Goal: Task Accomplishment & Management: Manage account settings

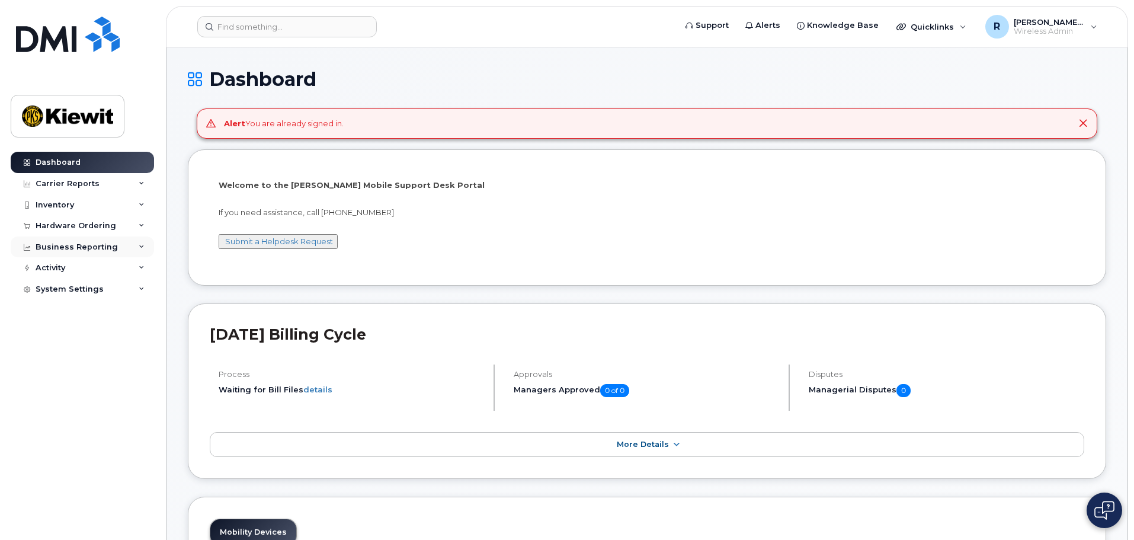
click at [76, 254] on div "Business Reporting" at bounding box center [82, 247] width 143 height 21
click at [81, 229] on div "Hardware Ordering" at bounding box center [76, 225] width 81 height 9
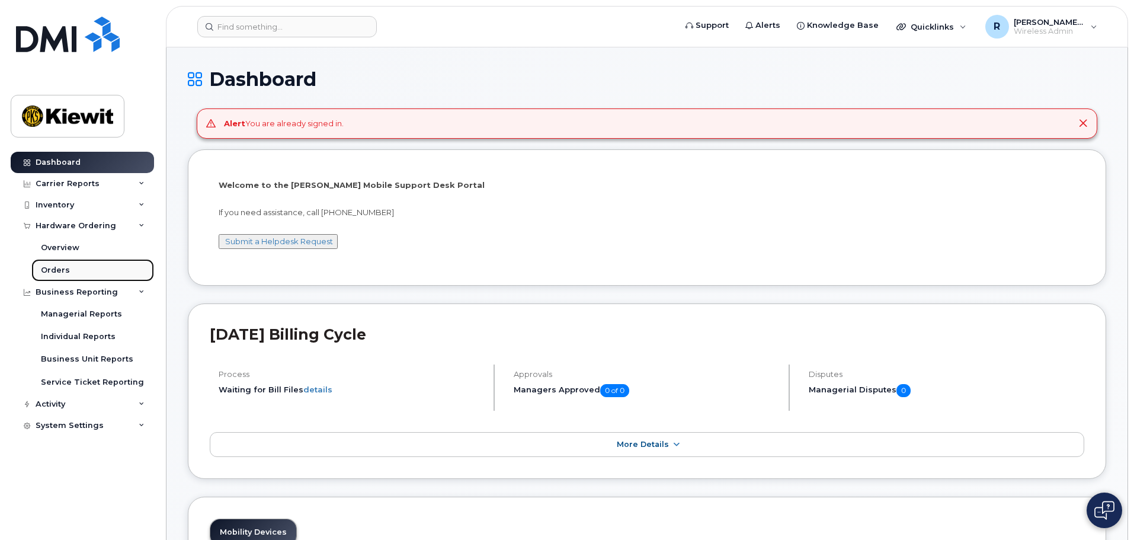
click at [60, 269] on div "Orders" at bounding box center [55, 270] width 29 height 11
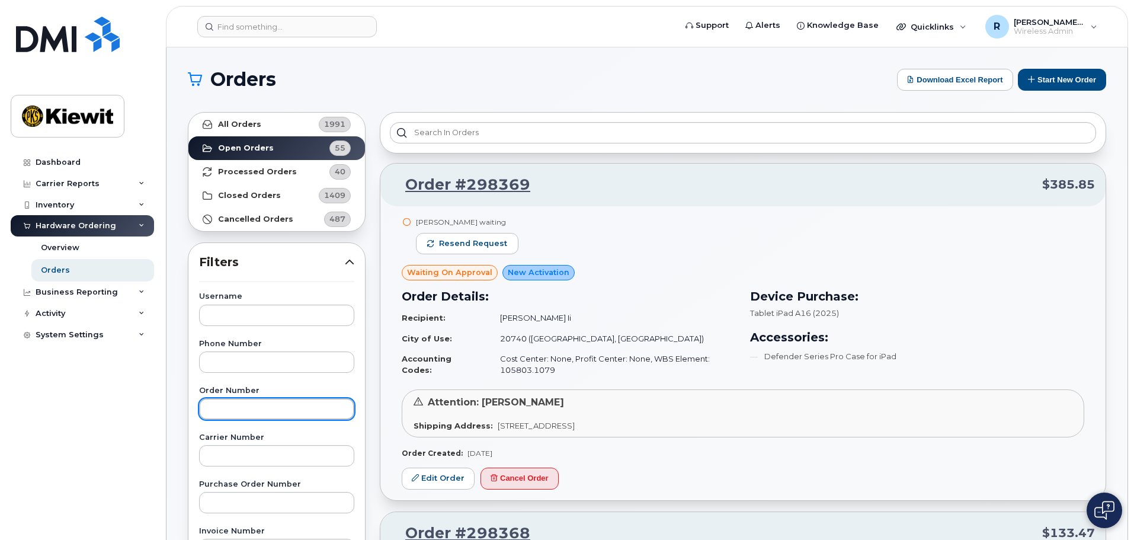
click at [234, 414] on input "text" at bounding box center [276, 408] width 155 height 21
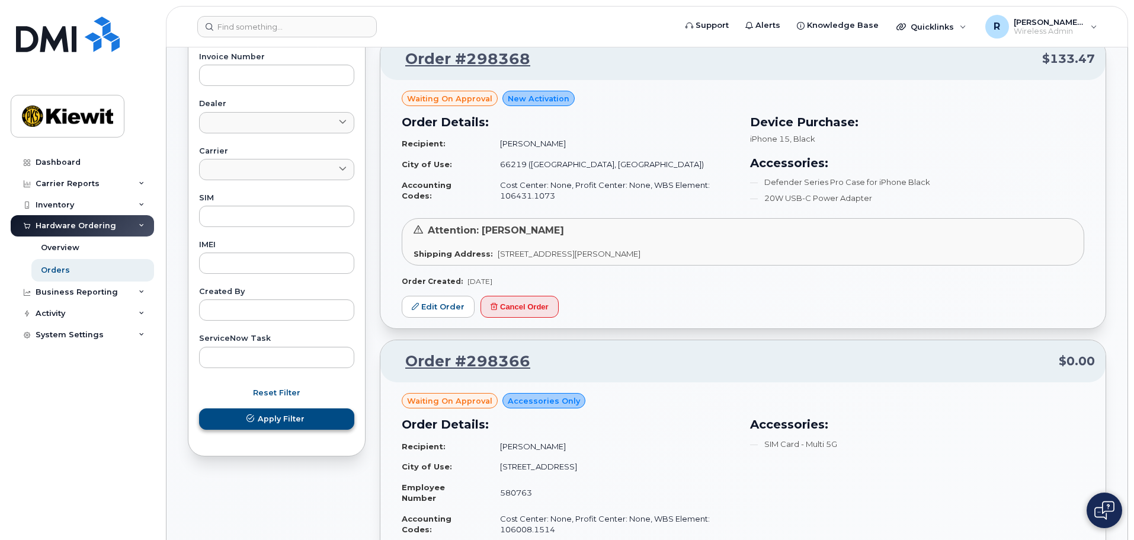
type input "298191"
click at [257, 420] on button "Apply Filter" at bounding box center [276, 418] width 155 height 21
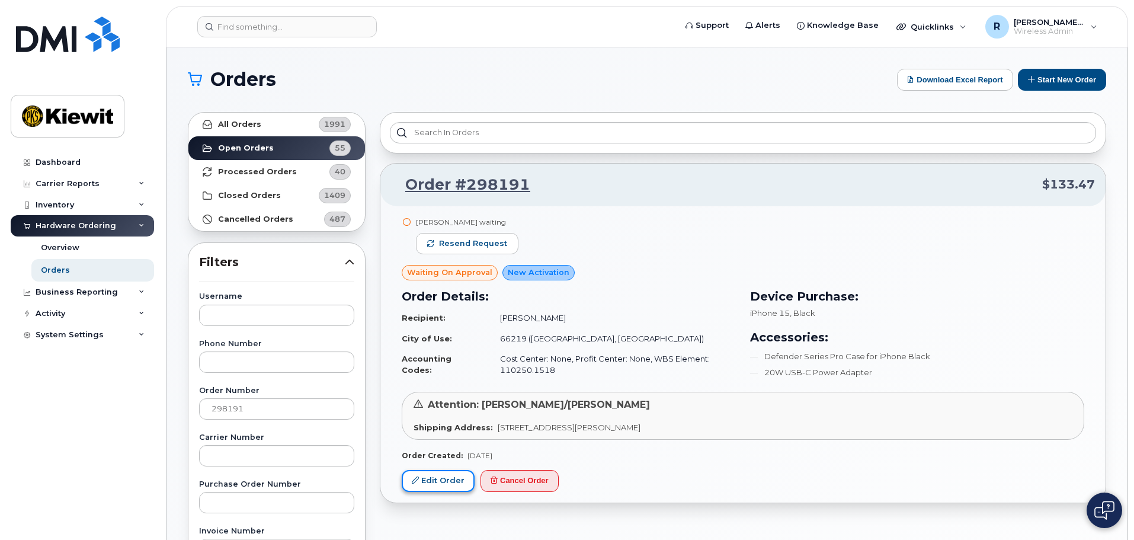
click at [450, 479] on link "Edit Order" at bounding box center [438, 481] width 73 height 22
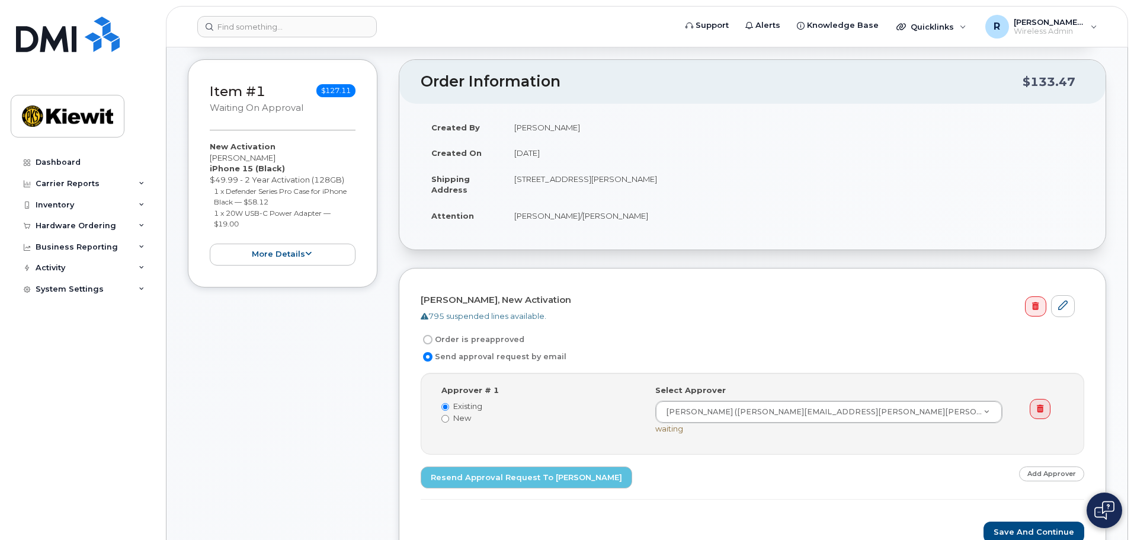
scroll to position [178, 0]
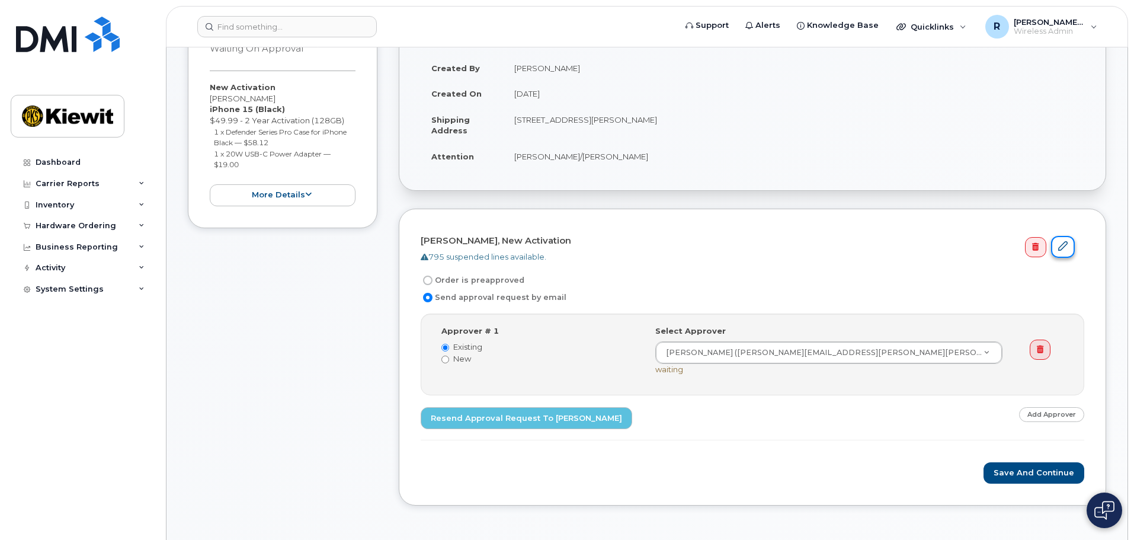
click at [1068, 247] on icon at bounding box center [1063, 245] width 9 height 9
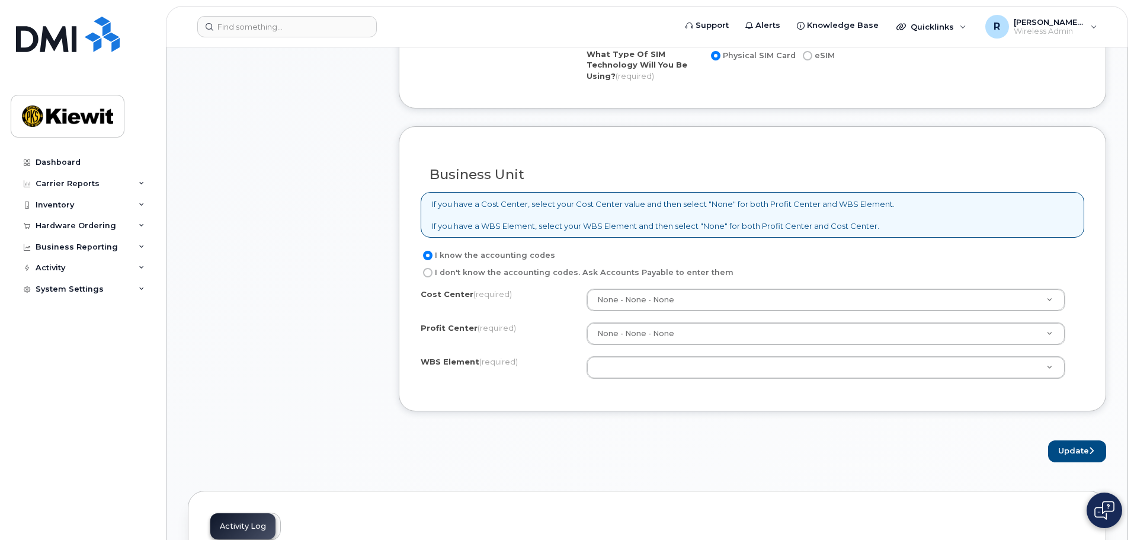
scroll to position [830, 0]
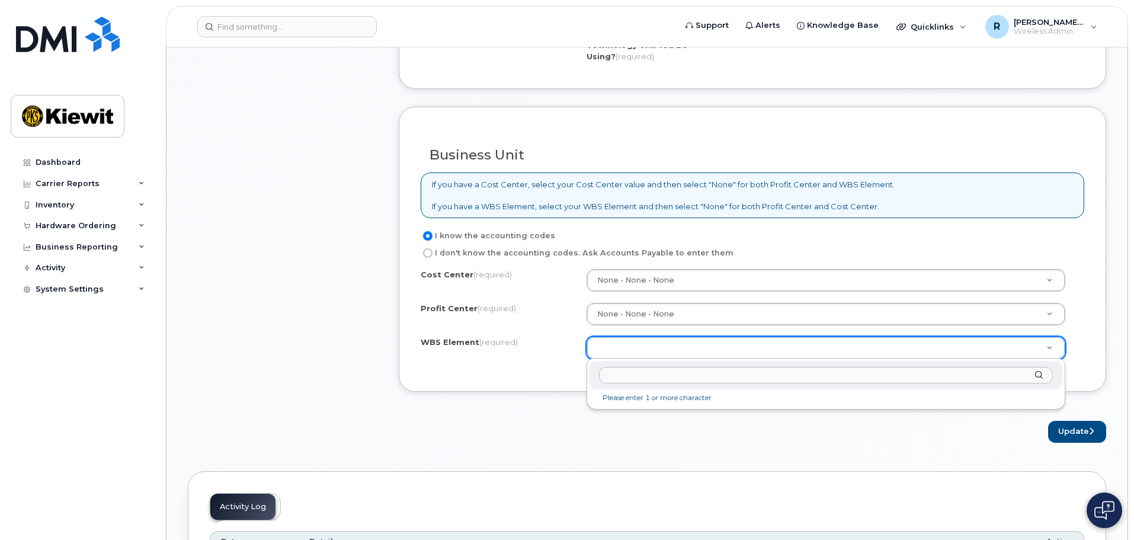
click at [613, 380] on input "text" at bounding box center [826, 375] width 454 height 17
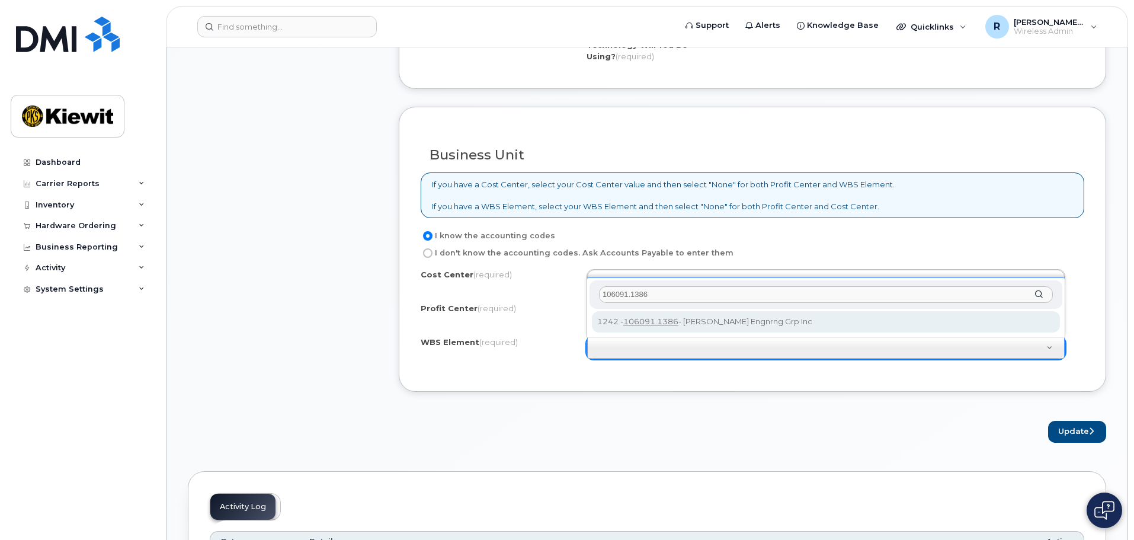
type input "106091.1386"
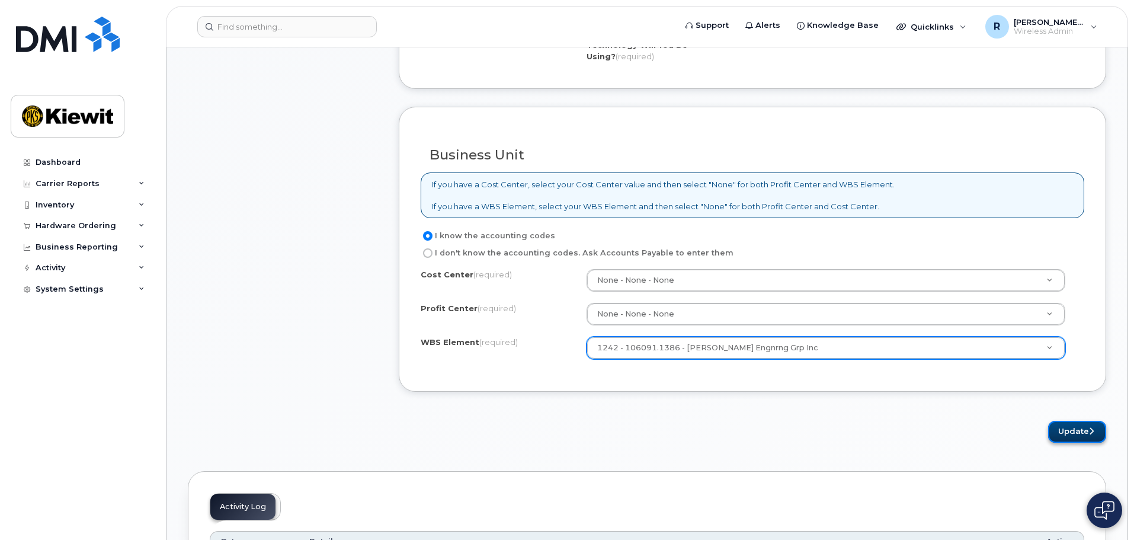
click at [1085, 434] on button "Update" at bounding box center [1078, 432] width 58 height 22
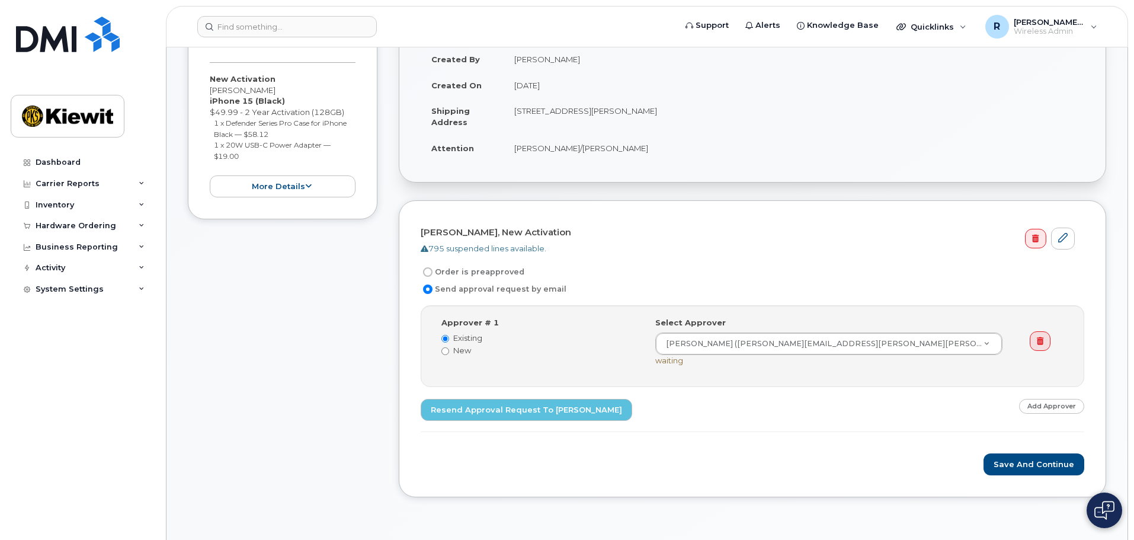
scroll to position [296, 0]
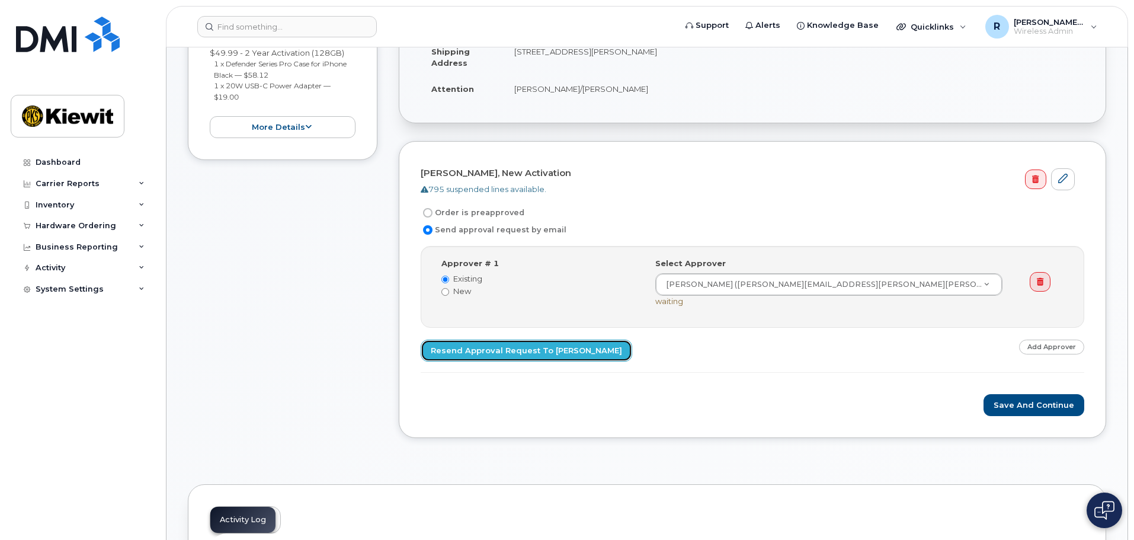
click at [472, 357] on link "Resend Approval Request to [PERSON_NAME]" at bounding box center [527, 351] width 212 height 22
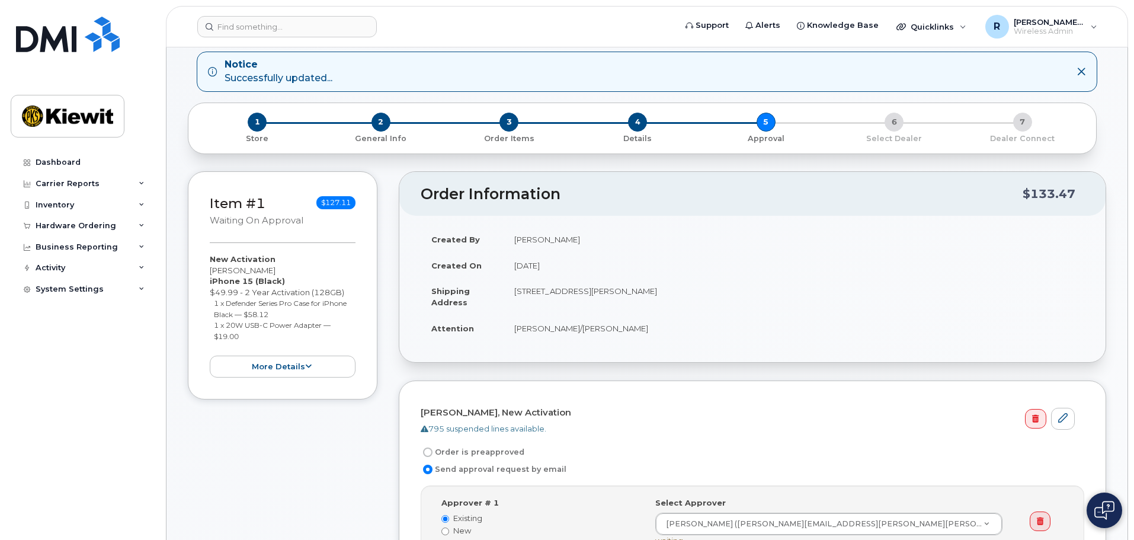
scroll to position [0, 0]
